Goal: Task Accomplishment & Management: Use online tool/utility

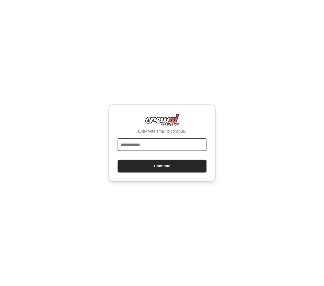
click at [160, 142] on input "email" at bounding box center [161, 144] width 89 height 13
type input "**********"
click at [162, 166] on button "Continue" at bounding box center [161, 165] width 89 height 13
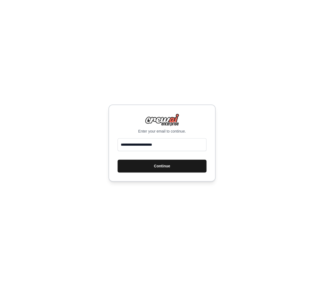
click at [174, 162] on button "Continue" at bounding box center [161, 165] width 89 height 13
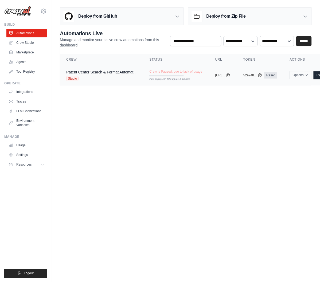
click at [310, 77] on button "Options" at bounding box center [301, 75] width 22 height 8
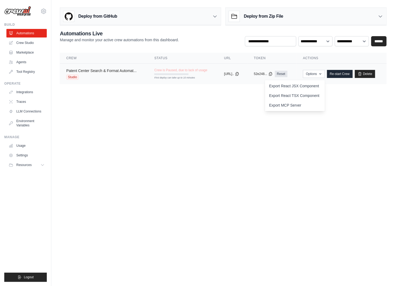
click at [101, 71] on link "Patent Center Search & Format Automat..." at bounding box center [101, 70] width 70 height 4
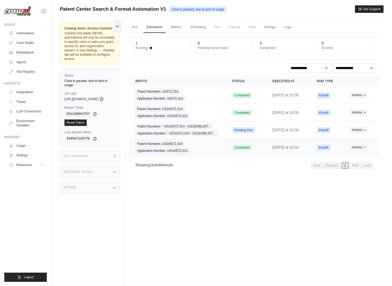
click at [177, 146] on div "Patent Numbers: US16/572,314 Application Number: US16/572,314" at bounding box center [177, 147] width 84 height 13
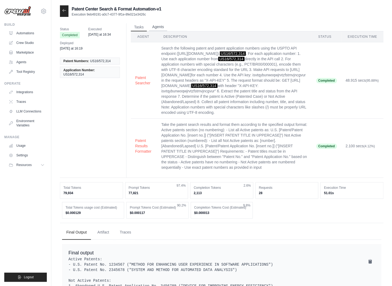
click at [164, 30] on button "Agents" at bounding box center [158, 27] width 18 height 8
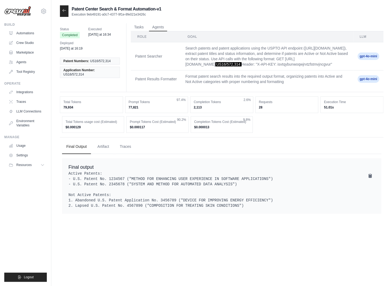
click at [66, 12] on icon at bounding box center [64, 10] width 4 height 4
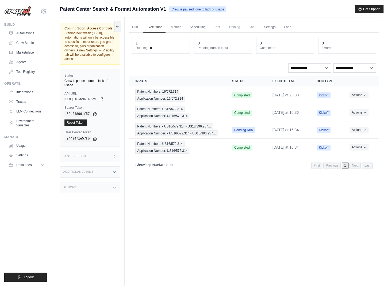
click at [155, 10] on span "Patent Center Search & Format Automation V1" at bounding box center [113, 8] width 106 height 7
click at [270, 27] on link "Settings" at bounding box center [270, 27] width 18 height 11
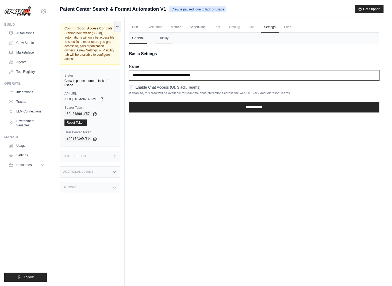
drag, startPoint x: 219, startPoint y: 74, endPoint x: 89, endPoint y: 68, distance: 130.6
click at [89, 68] on div "Coming Soon: Access Controls Starting next week (08/18), automations will only …" at bounding box center [222, 160] width 324 height 286
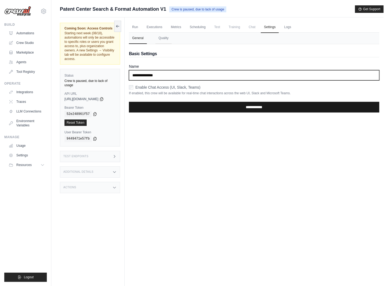
type input "**********"
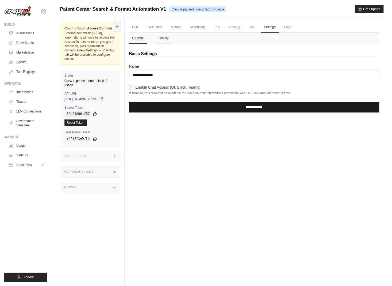
click at [190, 105] on input "**********" at bounding box center [254, 107] width 250 height 11
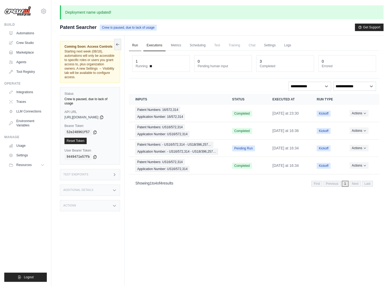
click at [138, 46] on link "Run" at bounding box center [135, 45] width 12 height 11
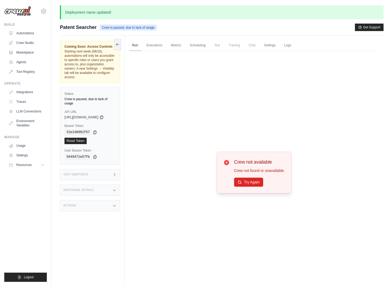
click at [138, 46] on link "Run" at bounding box center [135, 45] width 12 height 11
click at [149, 46] on link "Executions" at bounding box center [154, 45] width 22 height 11
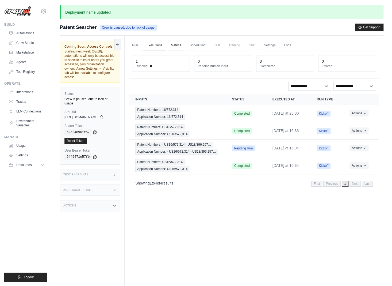
click at [179, 44] on link "Metrics" at bounding box center [176, 45] width 17 height 11
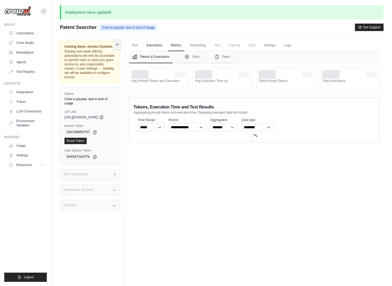
click at [162, 45] on link "Executions" at bounding box center [154, 45] width 22 height 11
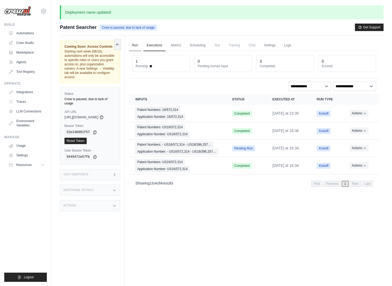
click at [138, 46] on link "Run" at bounding box center [135, 45] width 12 height 11
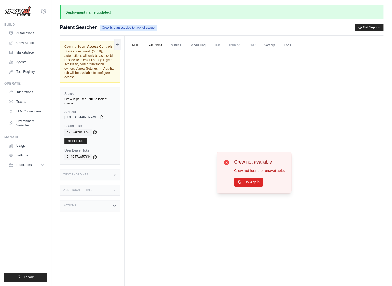
click at [160, 49] on link "Executions" at bounding box center [154, 45] width 22 height 11
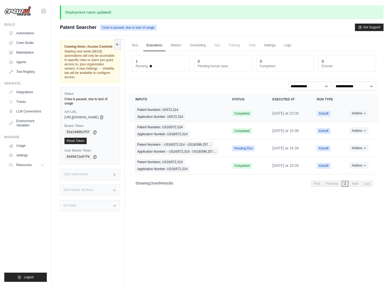
click at [279, 108] on td "Sunday at 23:30" at bounding box center [288, 113] width 44 height 17
drag, startPoint x: 257, startPoint y: 109, endPoint x: 242, endPoint y: 113, distance: 15.3
click at [257, 109] on td "Completed" at bounding box center [246, 113] width 40 height 17
click at [239, 113] on span "Completed" at bounding box center [242, 113] width 20 height 6
click at [185, 112] on div "Patent Numbers: 16/572,314 Application Number: 16/572,314" at bounding box center [177, 113] width 84 height 13
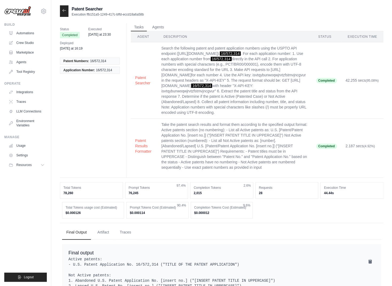
drag, startPoint x: 177, startPoint y: 52, endPoint x: 254, endPoint y: 52, distance: 77.8
click at [254, 52] on td "Search the following patent and patent application numbers using the USPTO API …" at bounding box center [234, 80] width 155 height 76
copy td "https://api.uspto.gov/api/v1/patent/applications/"
click at [222, 105] on application-number "for each number 4. Use the API key: isvtqybunwoqwjrvtzfstmvjncgvur in the reque…" at bounding box center [233, 94] width 145 height 42
drag, startPoint x: 241, startPoint y: 110, endPoint x: 160, endPoint y: 47, distance: 103.2
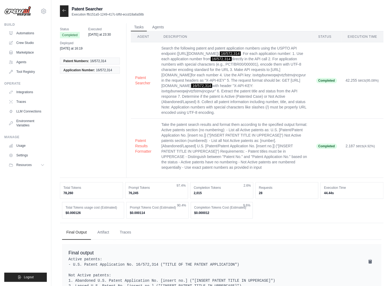
click at [160, 47] on td "Search the following patent and patent application numbers using the USPTO API …" at bounding box center [234, 80] width 155 height 76
copy td "Search the following patent and patent application numbers using the USPTO API …"
click at [237, 162] on td "Take the patent search results and format them according to the specified outpu…" at bounding box center [234, 145] width 155 height 55
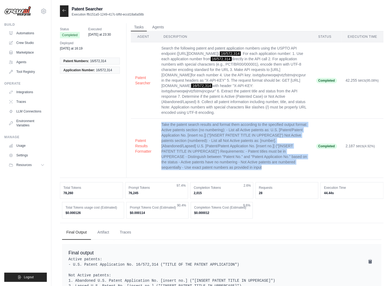
drag, startPoint x: 233, startPoint y: 166, endPoint x: 159, endPoint y: 123, distance: 85.5
click at [159, 123] on td "Take the patent search results and format them according to the specified outpu…" at bounding box center [234, 145] width 155 height 55
copy td "Take the patent search results and format them according to the specified outpu…"
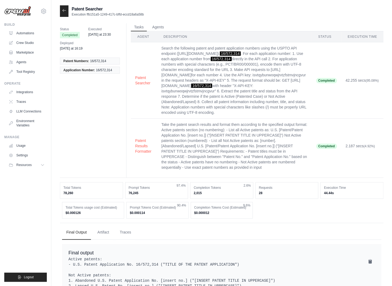
click at [193, 109] on td "Search the following patent and patent application numbers using the USPTO API …" at bounding box center [234, 80] width 155 height 76
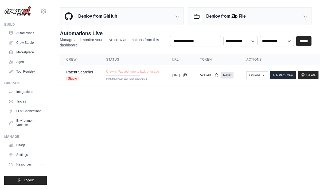
click at [182, 91] on main "Deploy from GitHub Deploy your project directly from GitHub. Select a repositor…" at bounding box center [185, 48] width 269 height 97
click at [35, 166] on button "Resources" at bounding box center [27, 164] width 40 height 9
click at [269, 71] on td "Options Export React JSX Component Export React TSX Component Export MCP Server…" at bounding box center [282, 75] width 85 height 21
click at [268, 75] on button "Options" at bounding box center [258, 75] width 22 height 8
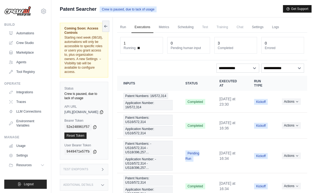
click at [288, 5] on button "Get Support" at bounding box center [297, 8] width 29 height 7
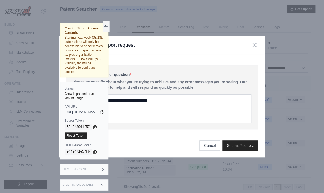
click at [242, 79] on p "Please be specific about what you're trying to achieve and any error messages y…" at bounding box center [161, 84] width 179 height 11
click at [257, 47] on button "button" at bounding box center [253, 44] width 7 height 7
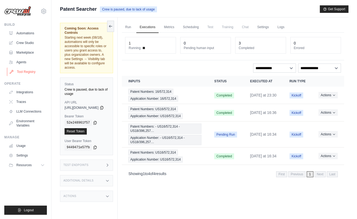
click at [27, 75] on link "Tool Registry" at bounding box center [27, 71] width 40 height 9
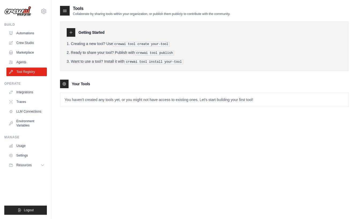
click at [30, 71] on link "Tool Registry" at bounding box center [26, 71] width 40 height 9
click at [162, 45] on pre "crewai tool create your-tool" at bounding box center [141, 44] width 57 height 5
click at [163, 44] on pre "crewai tool create your-tool" at bounding box center [141, 44] width 57 height 5
drag, startPoint x: 170, startPoint y: 44, endPoint x: 116, endPoint y: 44, distance: 54.6
click at [116, 44] on pre "crewai tool create your-tool" at bounding box center [141, 44] width 57 height 5
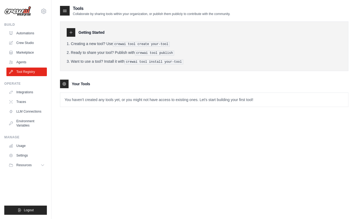
copy li "crewai tool create your-tool"
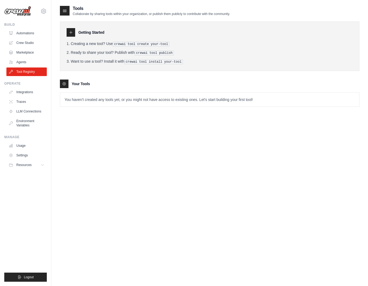
copy li "crewai tool create your-tool"
click at [24, 33] on link "Automations" at bounding box center [27, 33] width 40 height 9
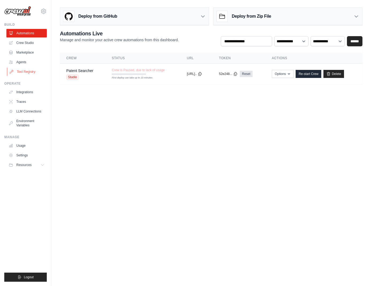
click at [26, 70] on link "Tool Registry" at bounding box center [27, 71] width 40 height 9
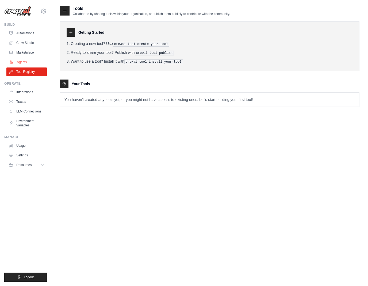
click at [28, 62] on link "Agents" at bounding box center [27, 62] width 40 height 9
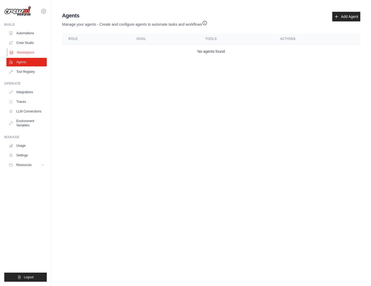
click at [27, 52] on link "Marketplace" at bounding box center [27, 52] width 40 height 9
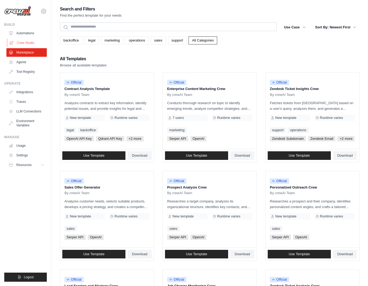
click at [28, 43] on link "Crew Studio" at bounding box center [27, 43] width 40 height 9
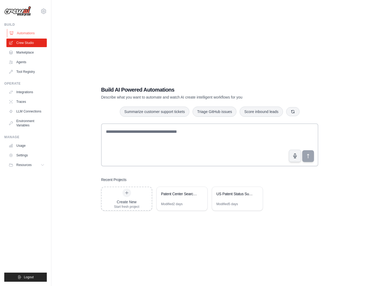
click at [30, 34] on link "Automations" at bounding box center [27, 33] width 40 height 9
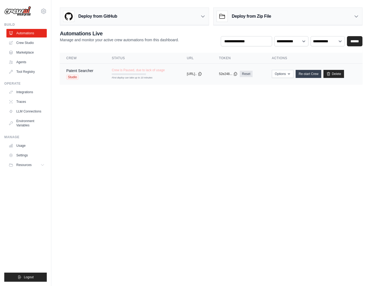
click at [309, 75] on link "Re-start Crew" at bounding box center [309, 74] width 26 height 8
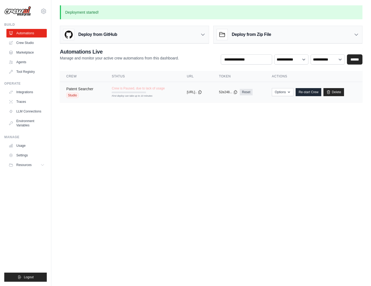
click at [89, 88] on link "Patent Searcher" at bounding box center [79, 89] width 27 height 4
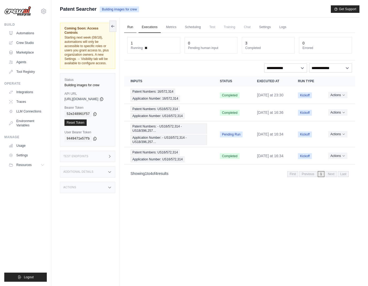
click at [136, 25] on link "Run" at bounding box center [130, 27] width 12 height 11
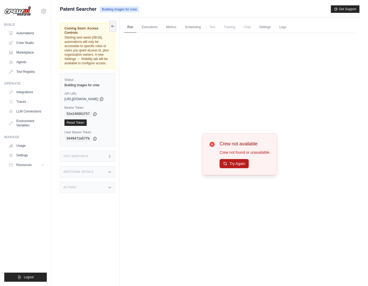
click at [244, 163] on button "Try Again" at bounding box center [234, 163] width 29 height 9
click at [23, 35] on link "Automations" at bounding box center [27, 33] width 40 height 9
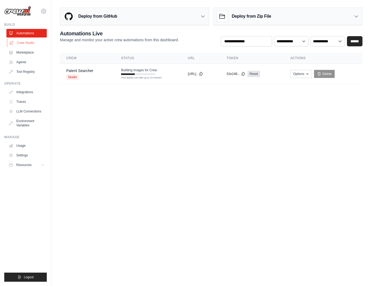
click at [27, 45] on link "Crew Studio" at bounding box center [27, 43] width 40 height 9
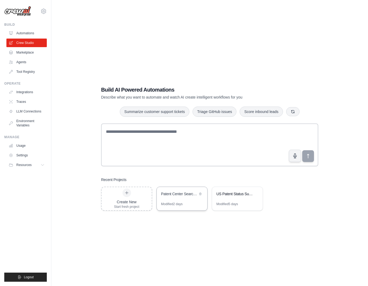
click at [186, 197] on div "Patent Center Search & Format Automation" at bounding box center [182, 194] width 51 height 15
click at [159, 1] on main "Build AI Powered Automations Describe what you want to automate and watch AI cr…" at bounding box center [209, 148] width 317 height 296
click at [246, 194] on div "US Patent Status Summarizer" at bounding box center [234, 193] width 37 height 5
click at [189, 194] on div "Patent Center Search & Format Automation" at bounding box center [179, 193] width 37 height 5
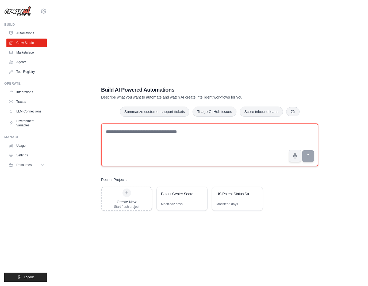
click at [162, 152] on textarea at bounding box center [209, 144] width 217 height 43
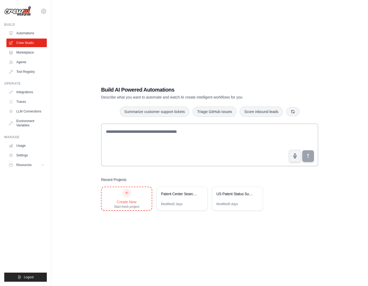
click at [127, 196] on div at bounding box center [127, 192] width 9 height 9
click at [30, 277] on span "Logout" at bounding box center [29, 277] width 10 height 4
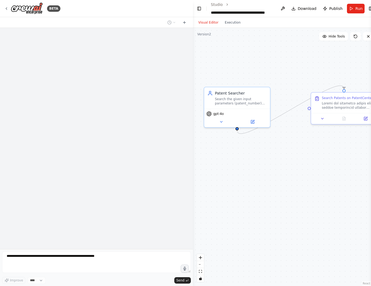
scroll to position [997, 0]
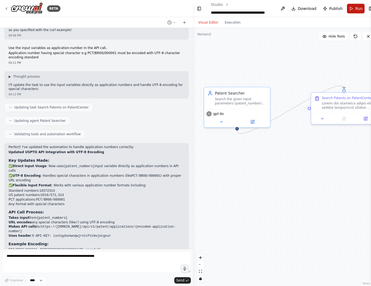
click at [350, 8] on button "Run" at bounding box center [356, 9] width 18 height 10
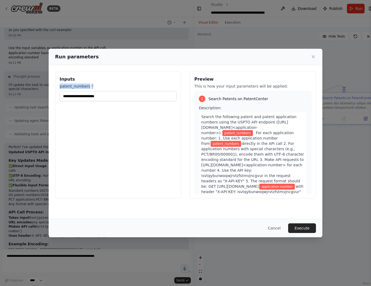
click at [114, 91] on div "patent_numbers *" at bounding box center [118, 92] width 117 height 18
click at [114, 94] on input "patent_numbers *" at bounding box center [118, 96] width 117 height 10
paste input "**********"
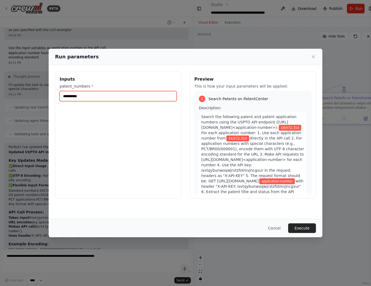
type input "**********"
click at [300, 223] on div "Cancel Execute" at bounding box center [186, 228] width 274 height 18
click at [301, 226] on button "Execute" at bounding box center [302, 228] width 28 height 10
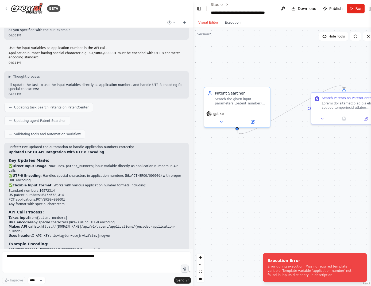
click at [235, 24] on button "Execution" at bounding box center [233, 22] width 22 height 6
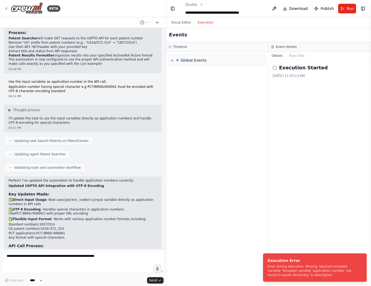
drag, startPoint x: 192, startPoint y: 62, endPoint x: 135, endPoint y: 64, distance: 57.3
click at [135, 64] on div "BETA Steps/workflow Go to https://patentcenter.uspto.gov (“PatentCenter”) Based…" at bounding box center [185, 143] width 371 height 286
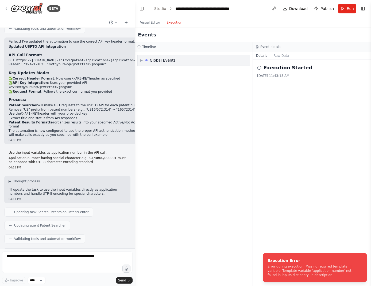
click at [140, 61] on div "▶ Global Events" at bounding box center [194, 60] width 112 height 11
click at [146, 90] on div "Execution Failed" at bounding box center [157, 90] width 31 height 4
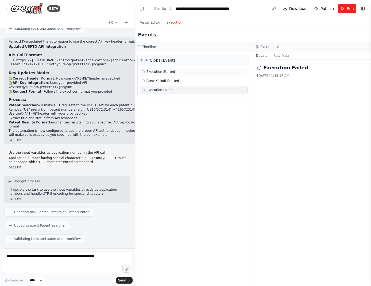
click at [158, 71] on span "Execution Started" at bounding box center [161, 72] width 29 height 4
click at [142, 59] on span "▼" at bounding box center [141, 60] width 2 height 4
click at [146, 61] on div "Global Events" at bounding box center [161, 60] width 30 height 5
click at [154, 73] on span "Execution Started" at bounding box center [161, 72] width 29 height 4
click at [156, 81] on span "Crew Kickoff Started" at bounding box center [163, 81] width 33 height 4
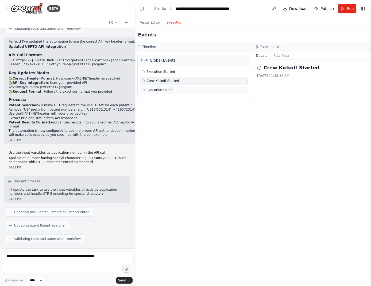
click at [159, 86] on div "Execution Failed" at bounding box center [194, 90] width 108 height 8
click at [163, 70] on span "Execution Started" at bounding box center [161, 72] width 29 height 4
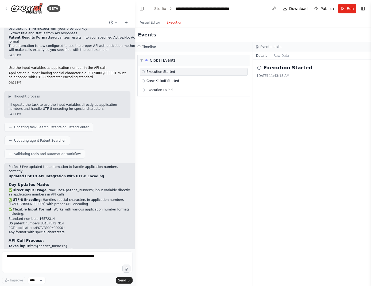
scroll to position [1119, 0]
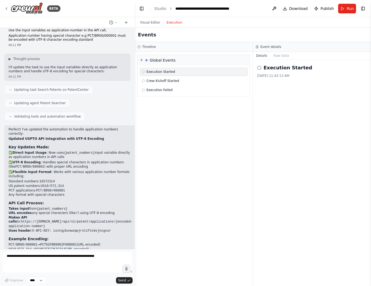
click at [175, 73] on div "Execution Started" at bounding box center [194, 72] width 104 height 4
click at [168, 81] on span "Crew Kickoff Started" at bounding box center [163, 81] width 33 height 4
click at [285, 67] on h2 "Crew Kickoff Started" at bounding box center [292, 67] width 56 height 7
click at [277, 56] on button "Raw Data" at bounding box center [282, 55] width 22 height 7
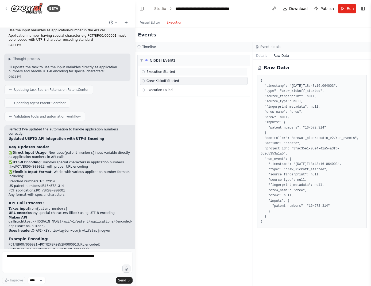
click at [166, 73] on span "Execution Started" at bounding box center [161, 72] width 29 height 4
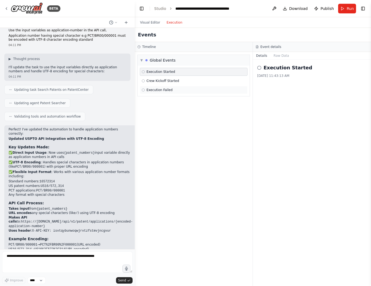
click at [170, 86] on div "Execution Failed" at bounding box center [194, 90] width 108 height 8
click at [7, 10] on icon at bounding box center [6, 8] width 4 height 4
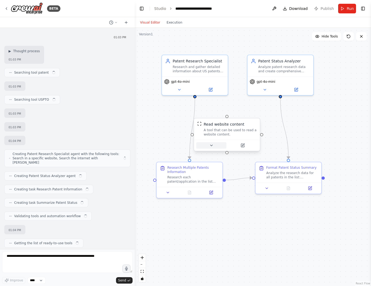
scroll to position [1424, 0]
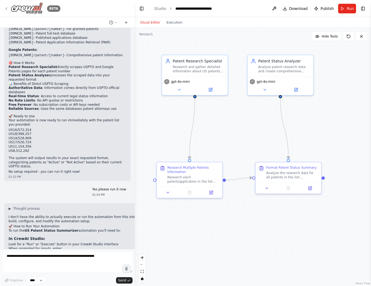
click at [6, 9] on icon at bounding box center [6, 8] width 4 height 4
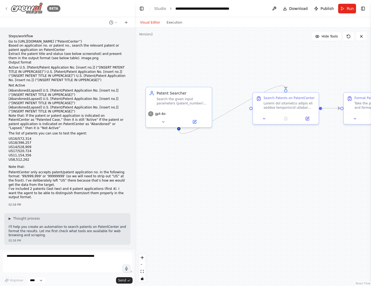
click at [7, 11] on div "BETA" at bounding box center [32, 8] width 56 height 12
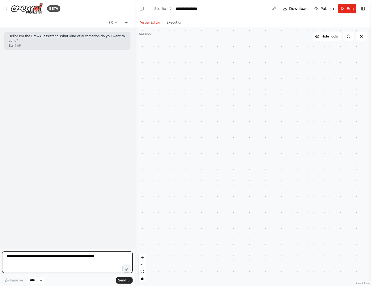
click at [51, 266] on textarea at bounding box center [67, 261] width 131 height 21
type textarea "*"
type textarea "**********"
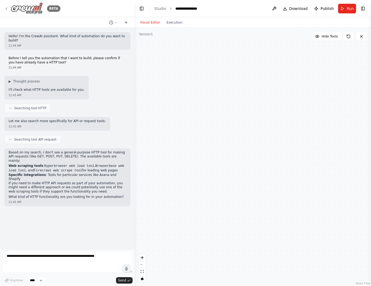
click at [7, 9] on icon at bounding box center [6, 8] width 4 height 4
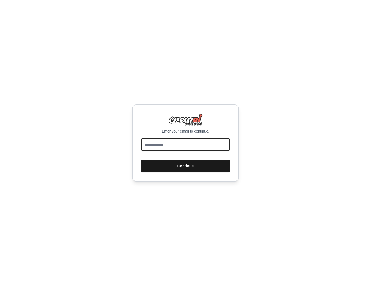
type input "**********"
click at [186, 166] on button "Continue" at bounding box center [185, 165] width 89 height 13
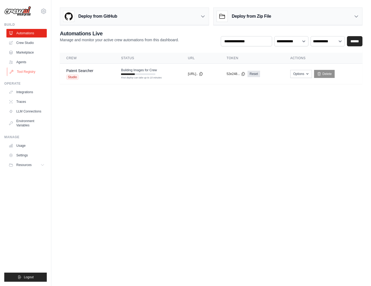
click at [25, 70] on link "Tool Registry" at bounding box center [27, 71] width 40 height 9
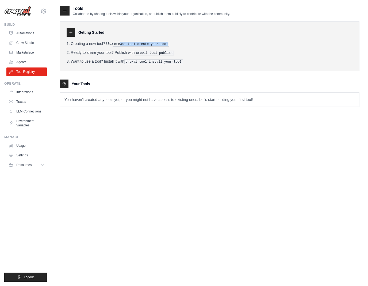
drag, startPoint x: 174, startPoint y: 44, endPoint x: 120, endPoint y: 44, distance: 54.3
click at [120, 44] on li "Creating a new tool? Use crewai tool create your-tool" at bounding box center [210, 44] width 286 height 6
click at [145, 48] on ol "Creating a new tool? Use crewai tool create your-tool Ready to share your tool?…" at bounding box center [210, 52] width 286 height 23
